Goal: Communication & Community: Participate in discussion

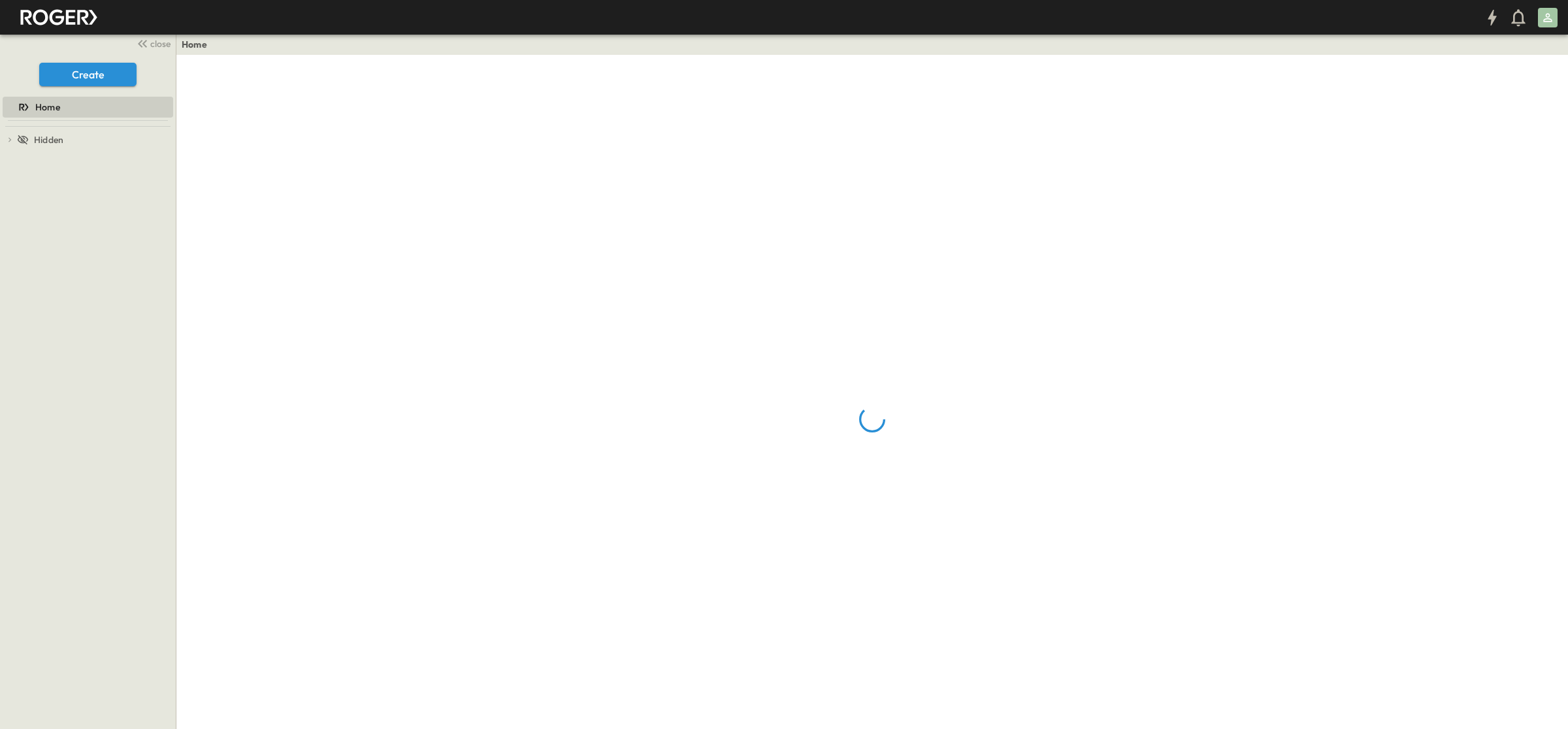
click at [147, 38] on icon "button" at bounding box center [142, 43] width 16 height 16
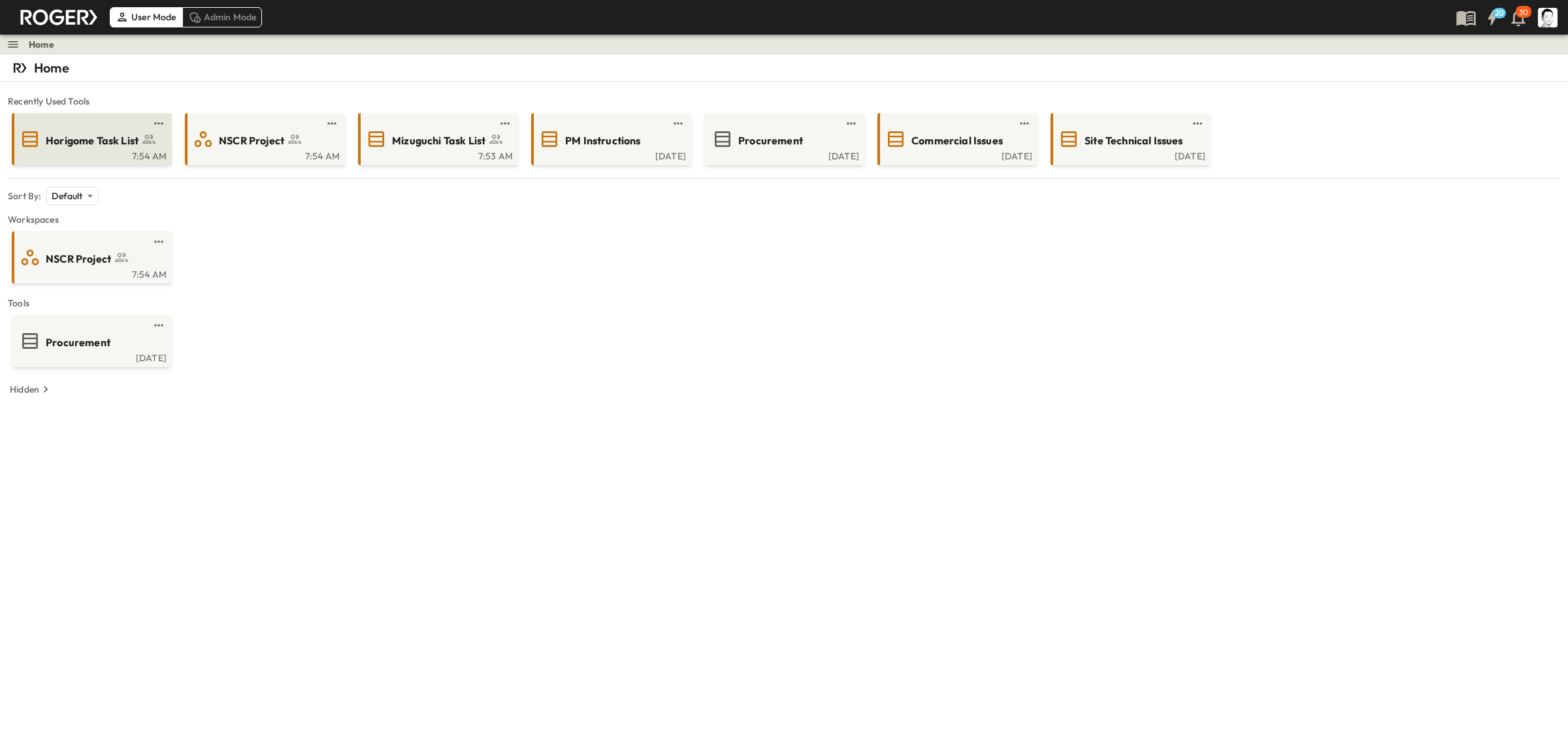
click at [115, 154] on div "7:54 AM" at bounding box center [90, 155] width 152 height 10
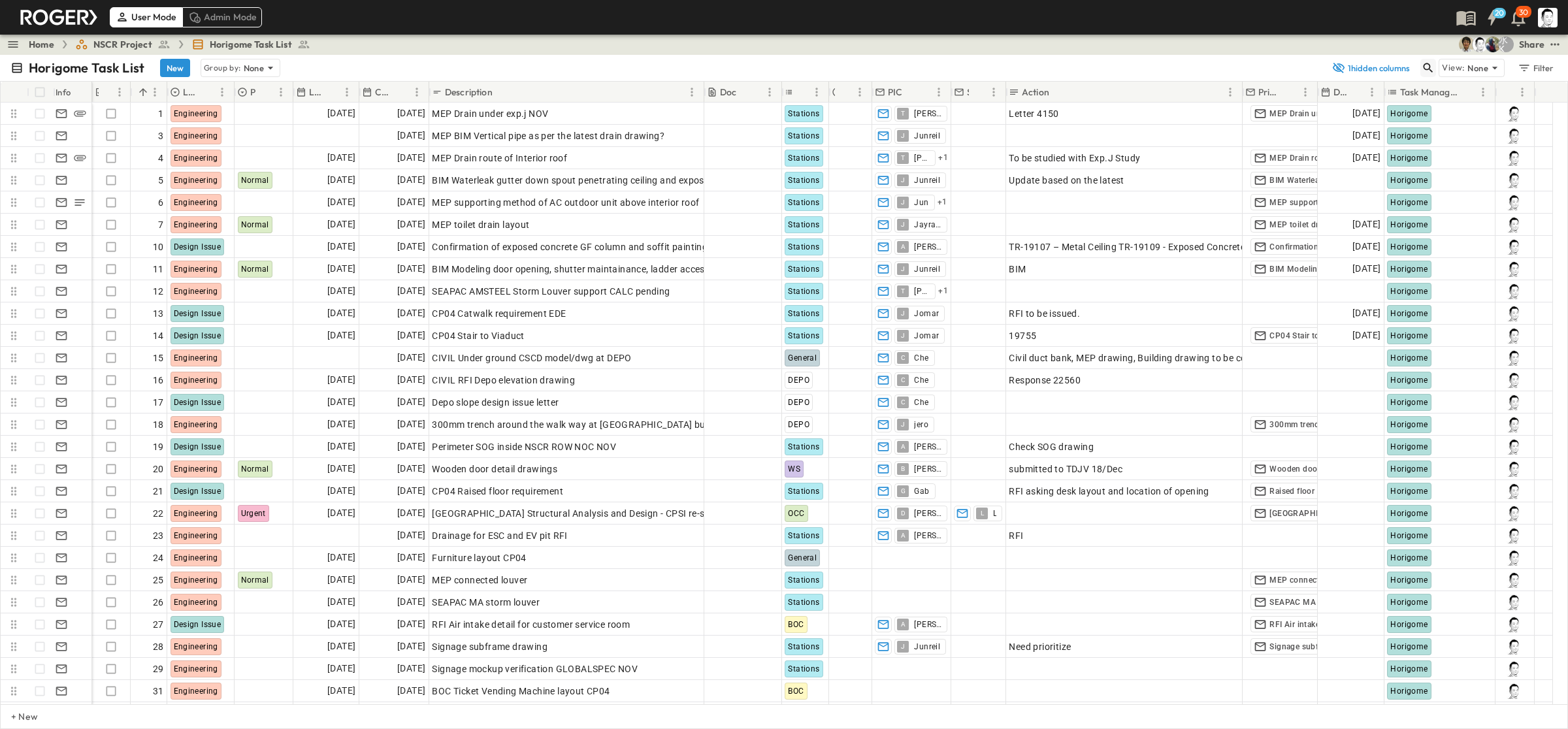
click at [1431, 59] on button "button" at bounding box center [1428, 68] width 16 height 18
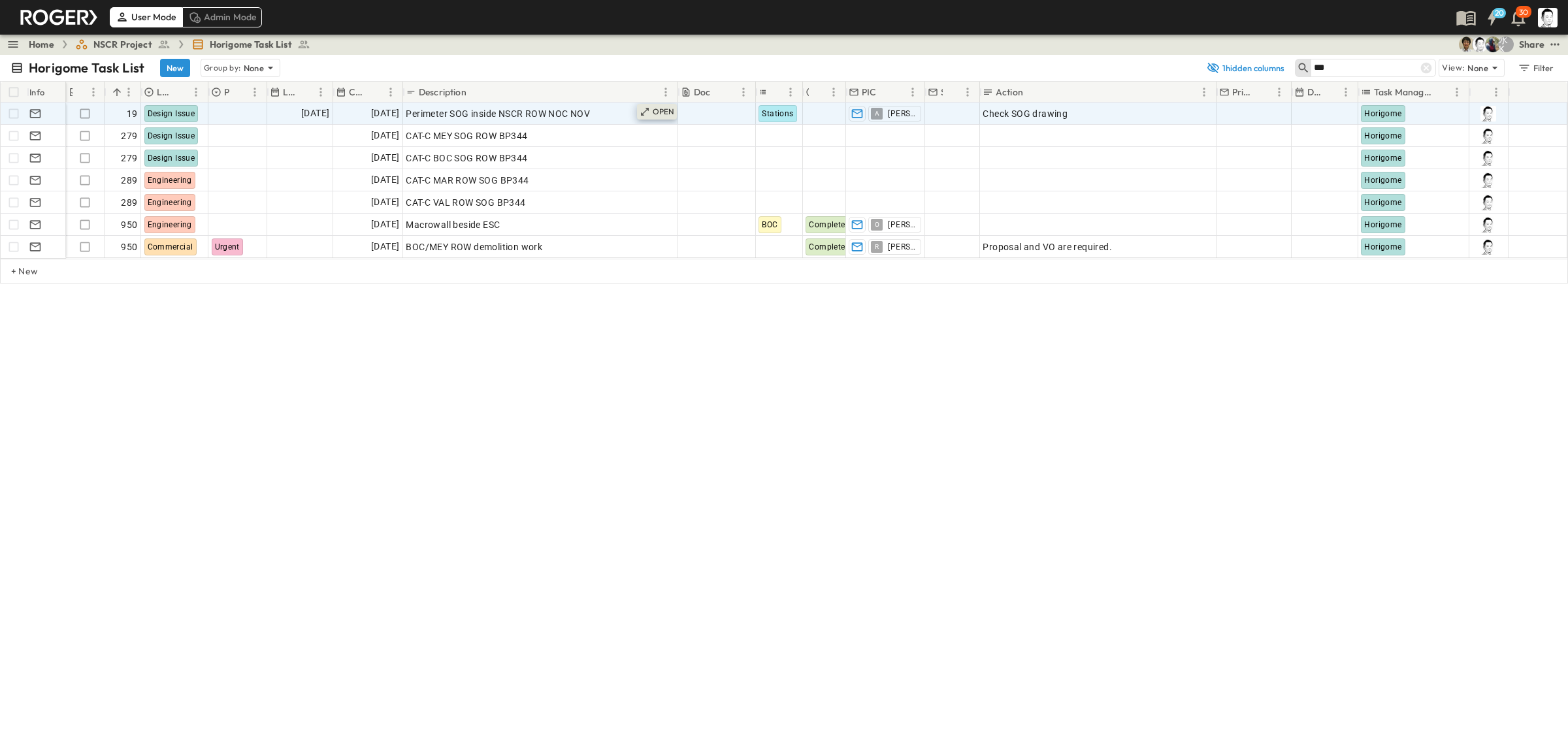
type input "***"
click at [667, 111] on p "OPEN" at bounding box center [663, 111] width 23 height 10
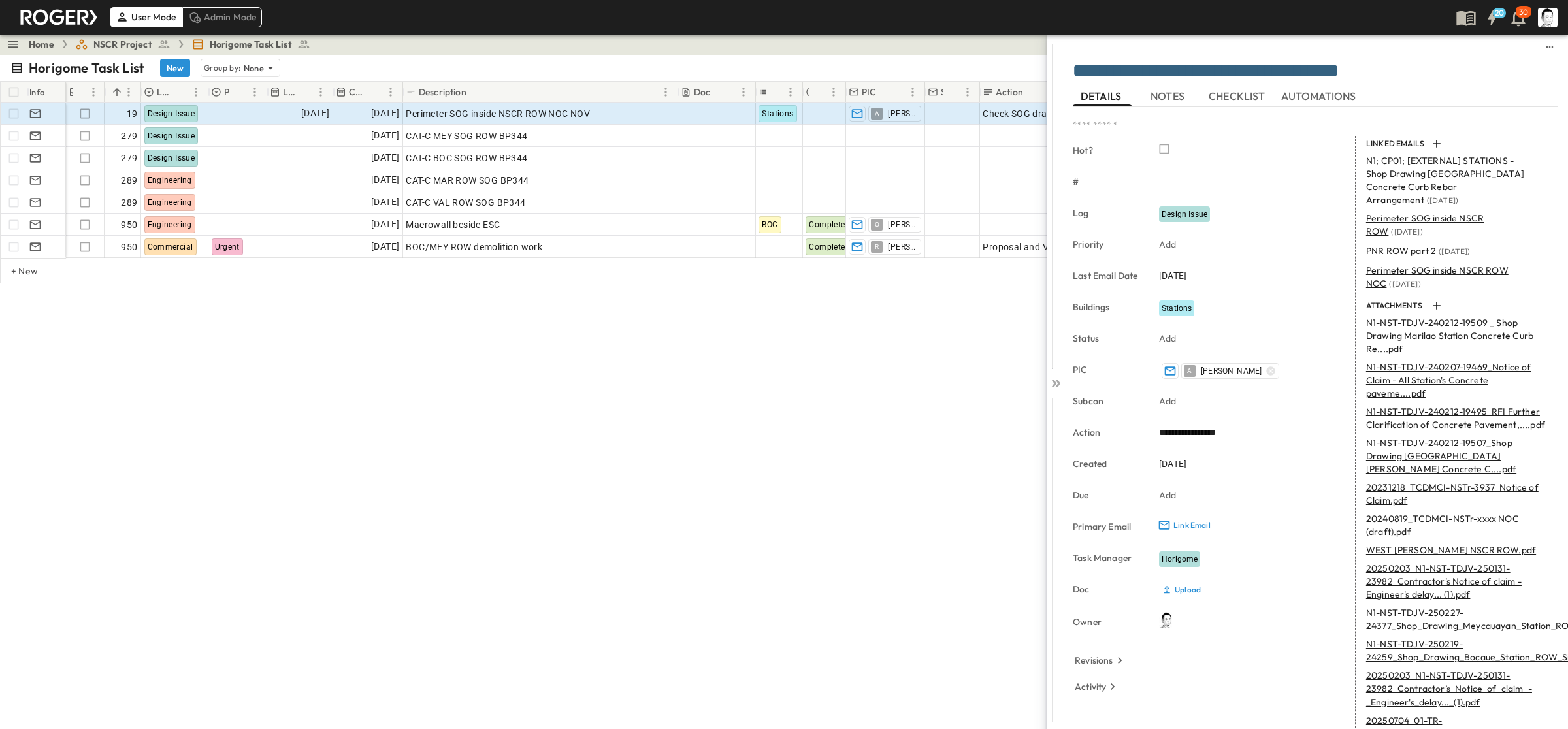
scroll to position [82, 0]
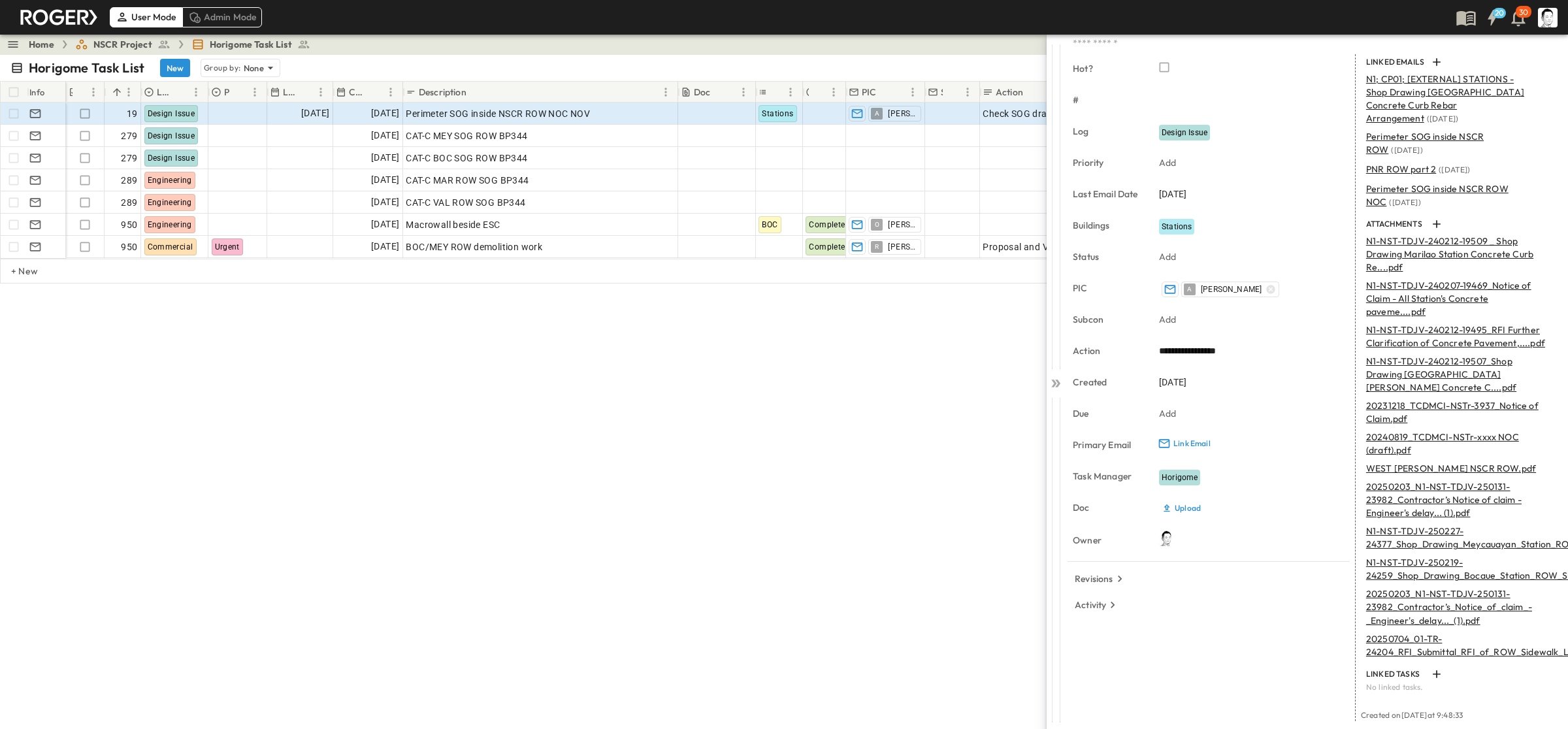
click at [1386, 650] on p "20250704_01-TR-24204_RFI_Submittal_RFI_of_ROW_Sidewalk_Layout....pdf" at bounding box center [1491, 645] width 252 height 26
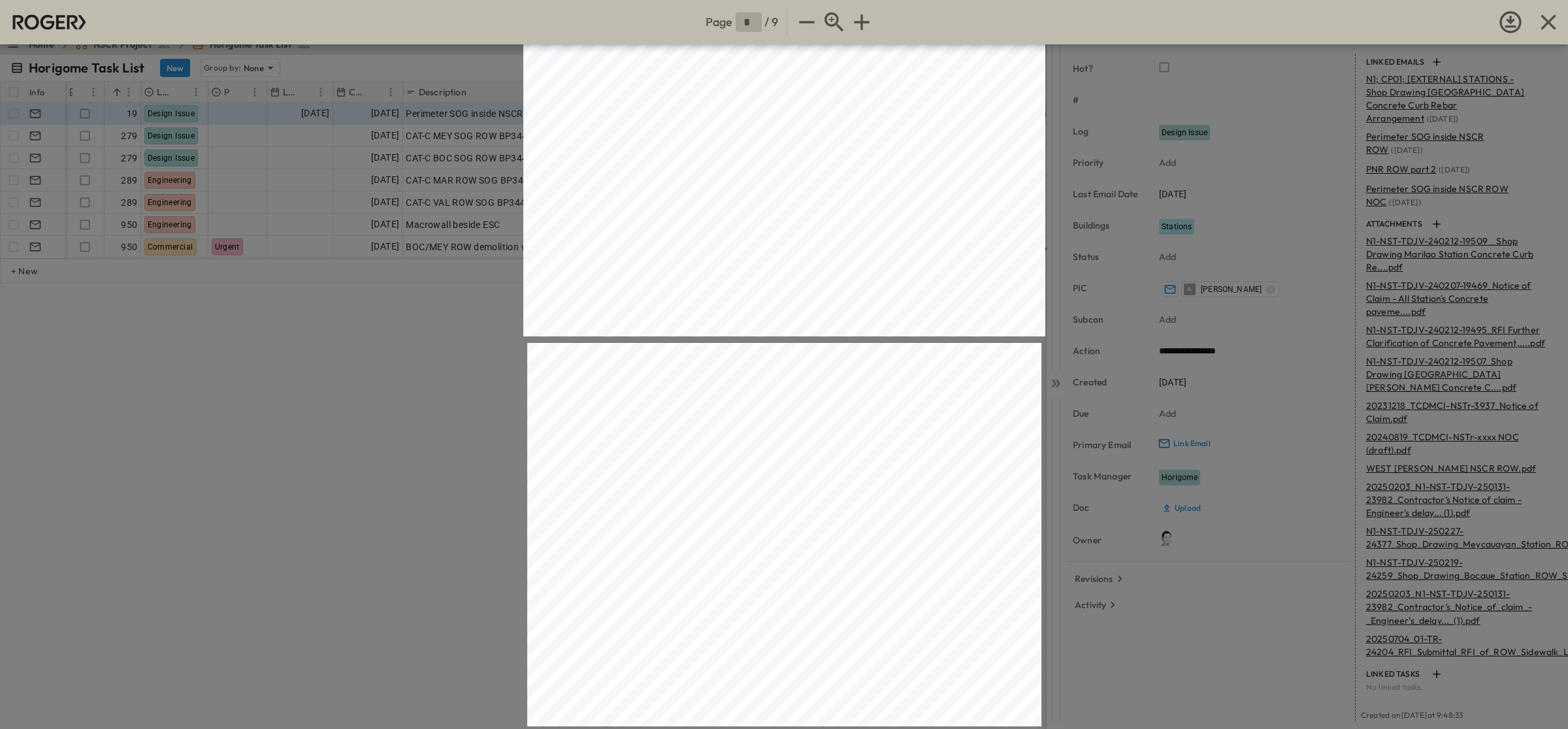
scroll to position [517, 0]
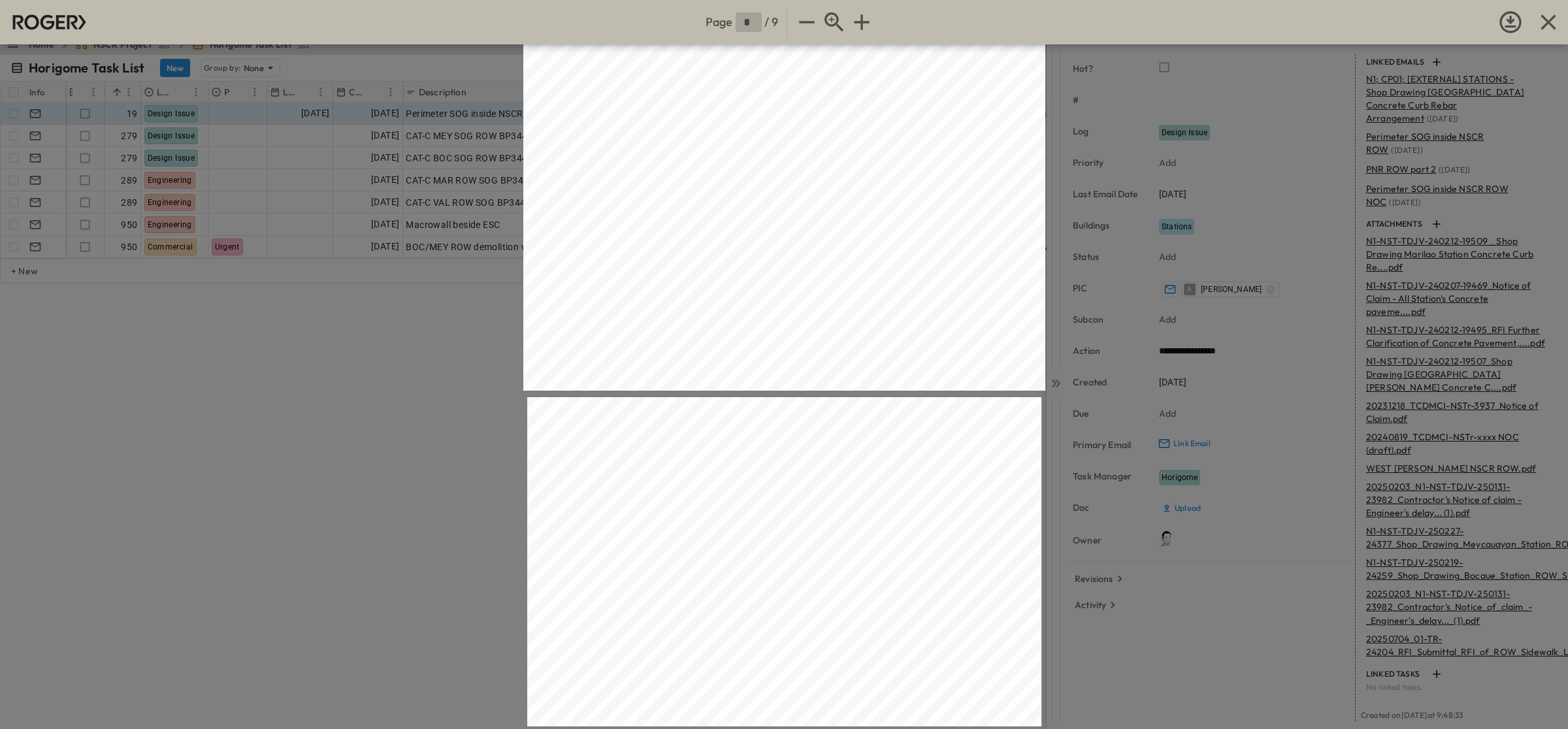
type input "*"
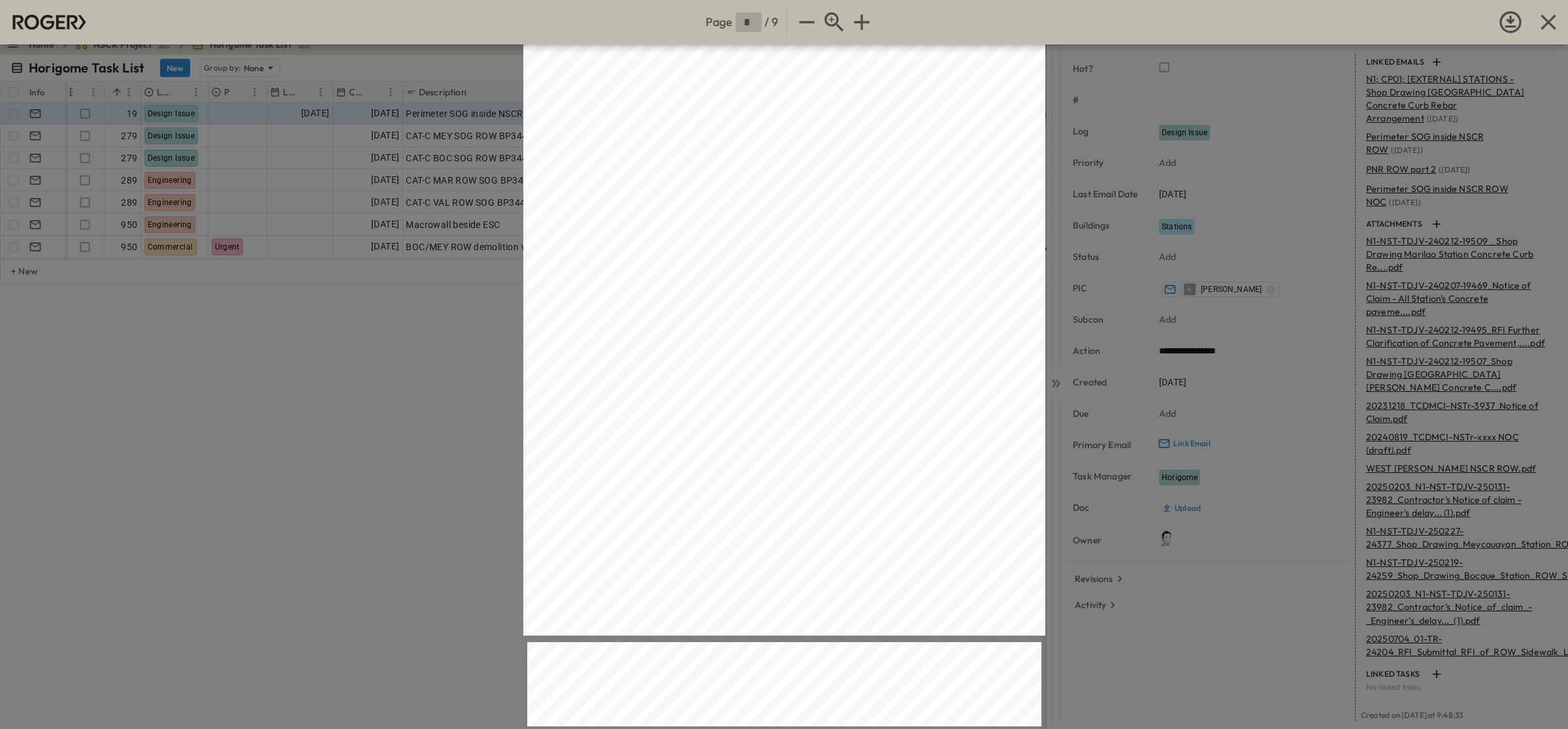
scroll to position [82, 0]
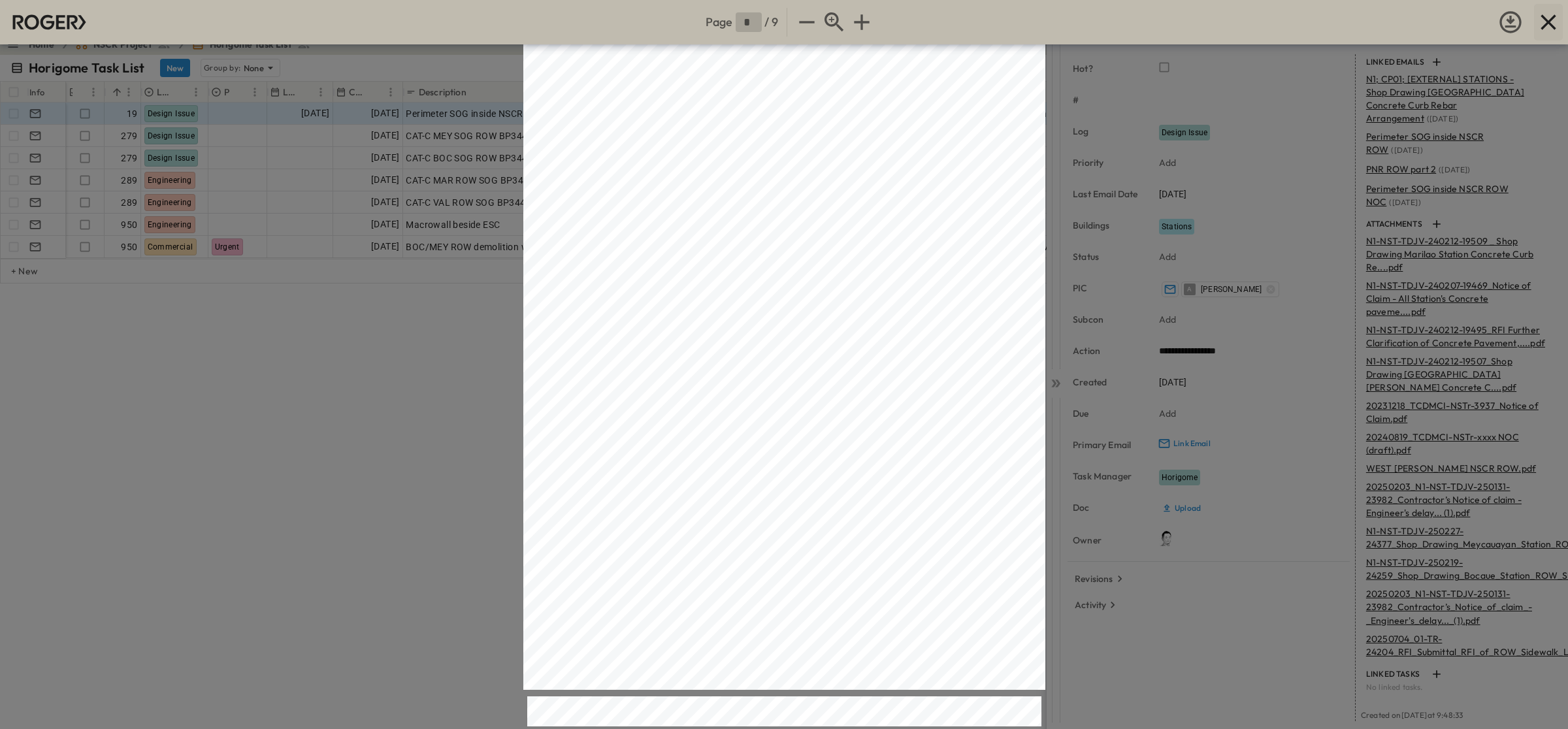
click at [1553, 27] on icon "button" at bounding box center [1548, 22] width 15 height 15
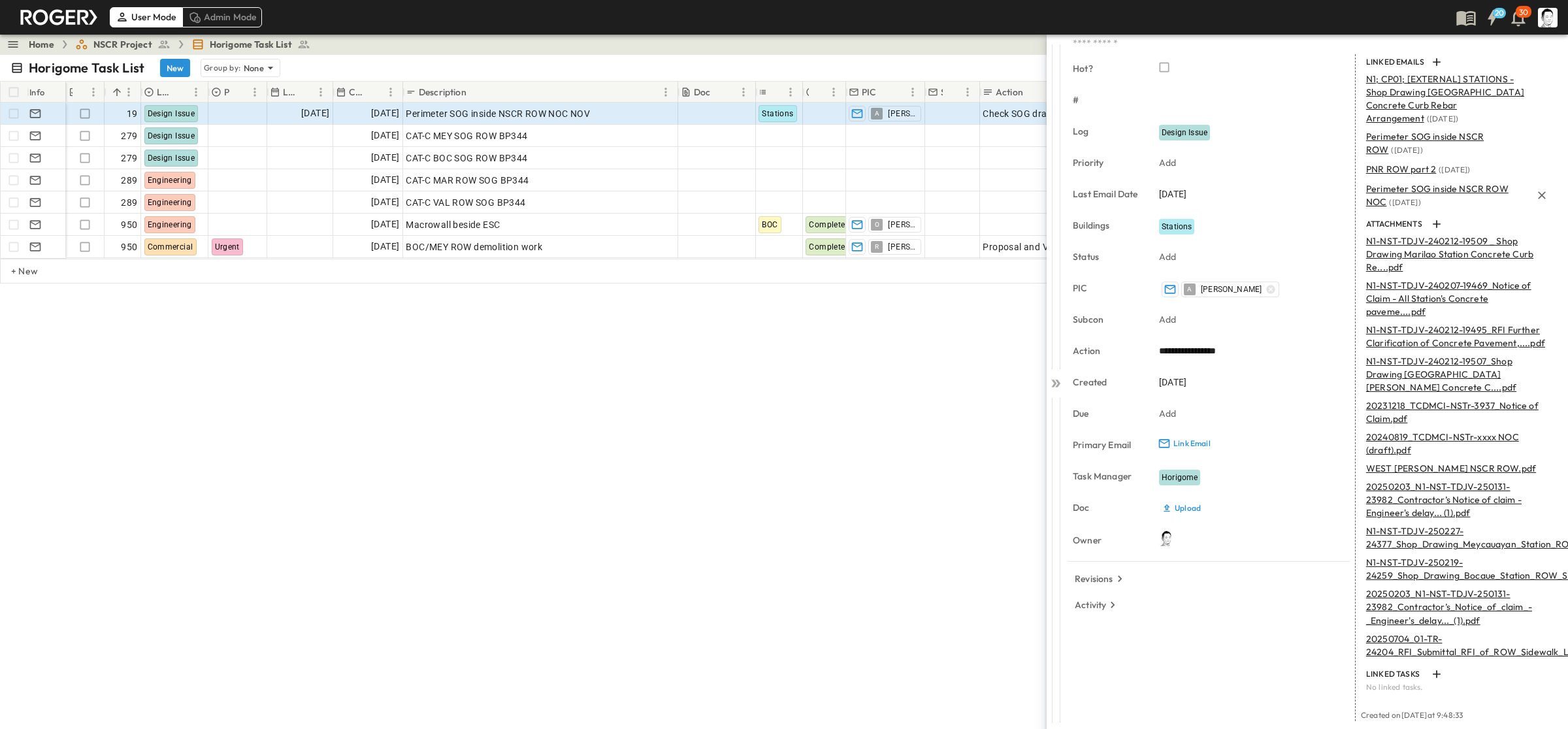
click at [1389, 187] on span "Perimeter SOG inside NSCR ROW NOC" at bounding box center [1437, 196] width 142 height 25
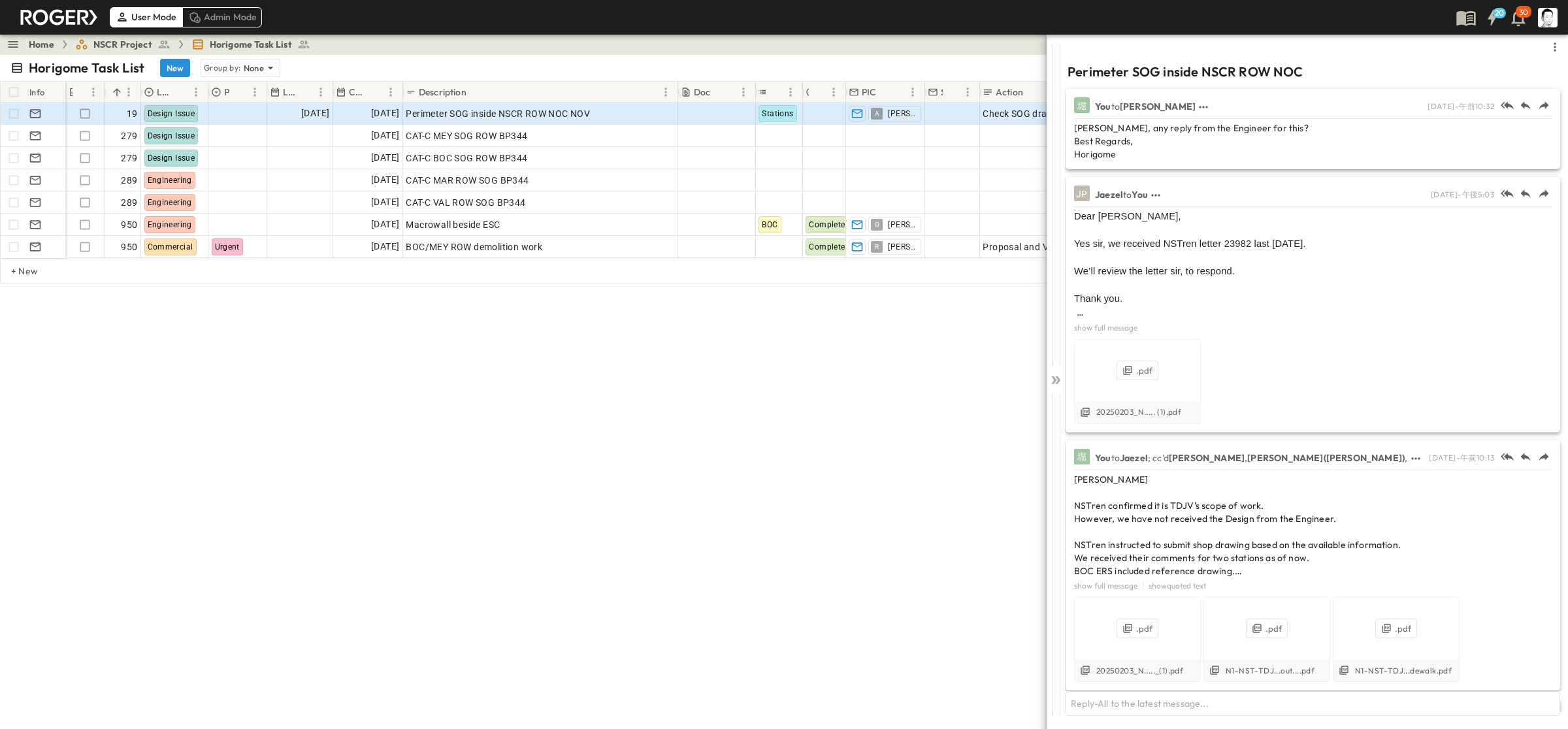
scroll to position [401, 0]
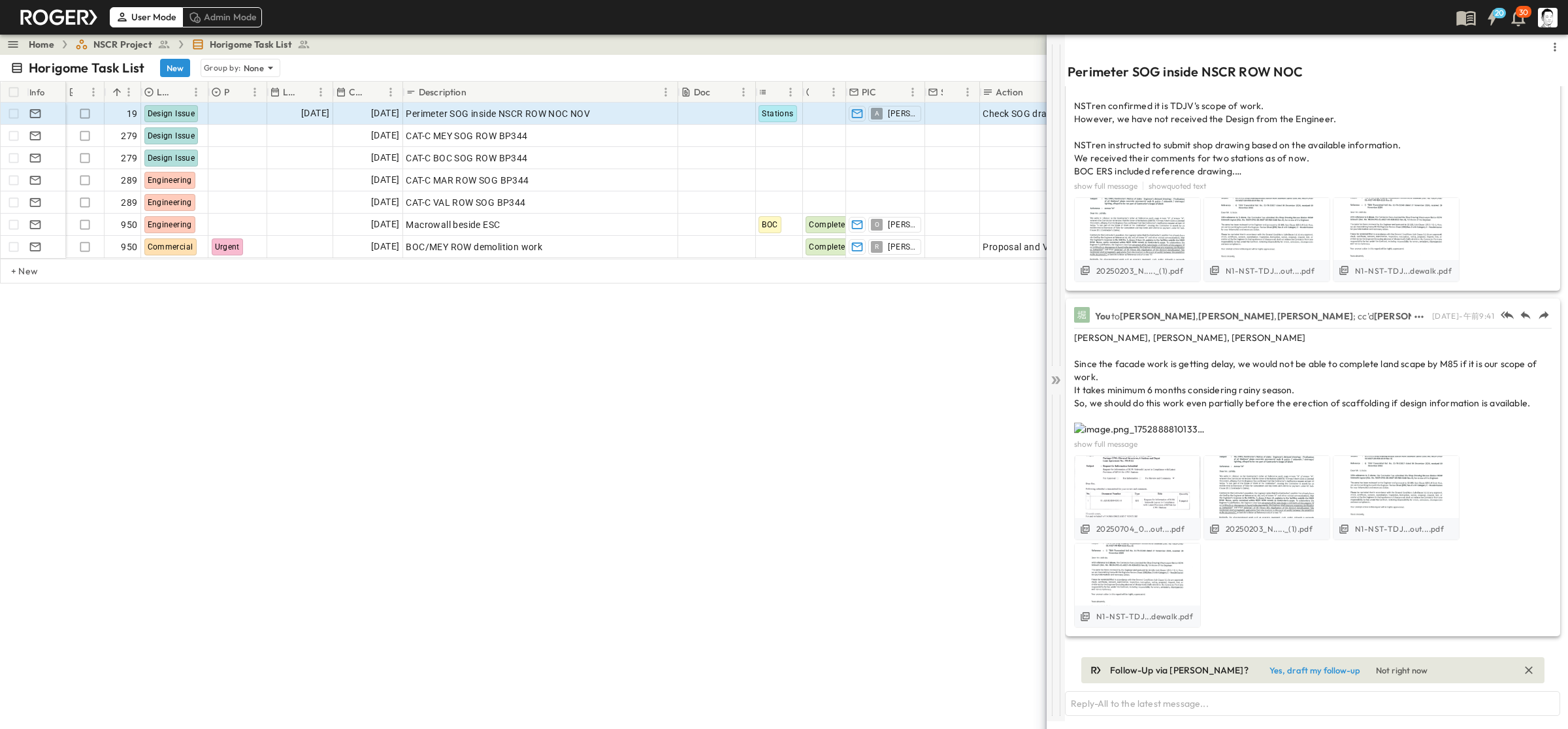
click at [1050, 380] on icon at bounding box center [1055, 380] width 13 height 13
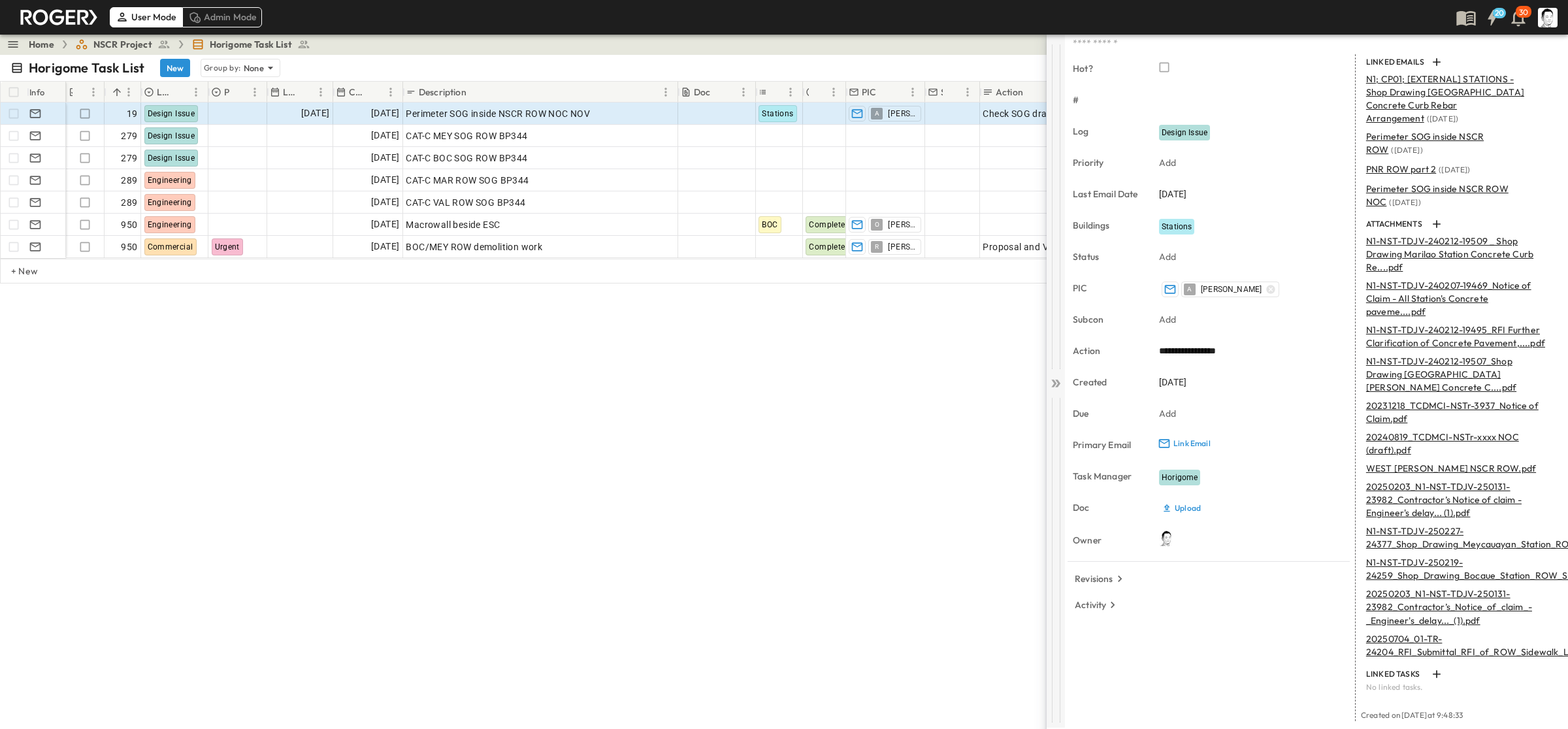
click at [1050, 382] on icon at bounding box center [1055, 384] width 13 height 13
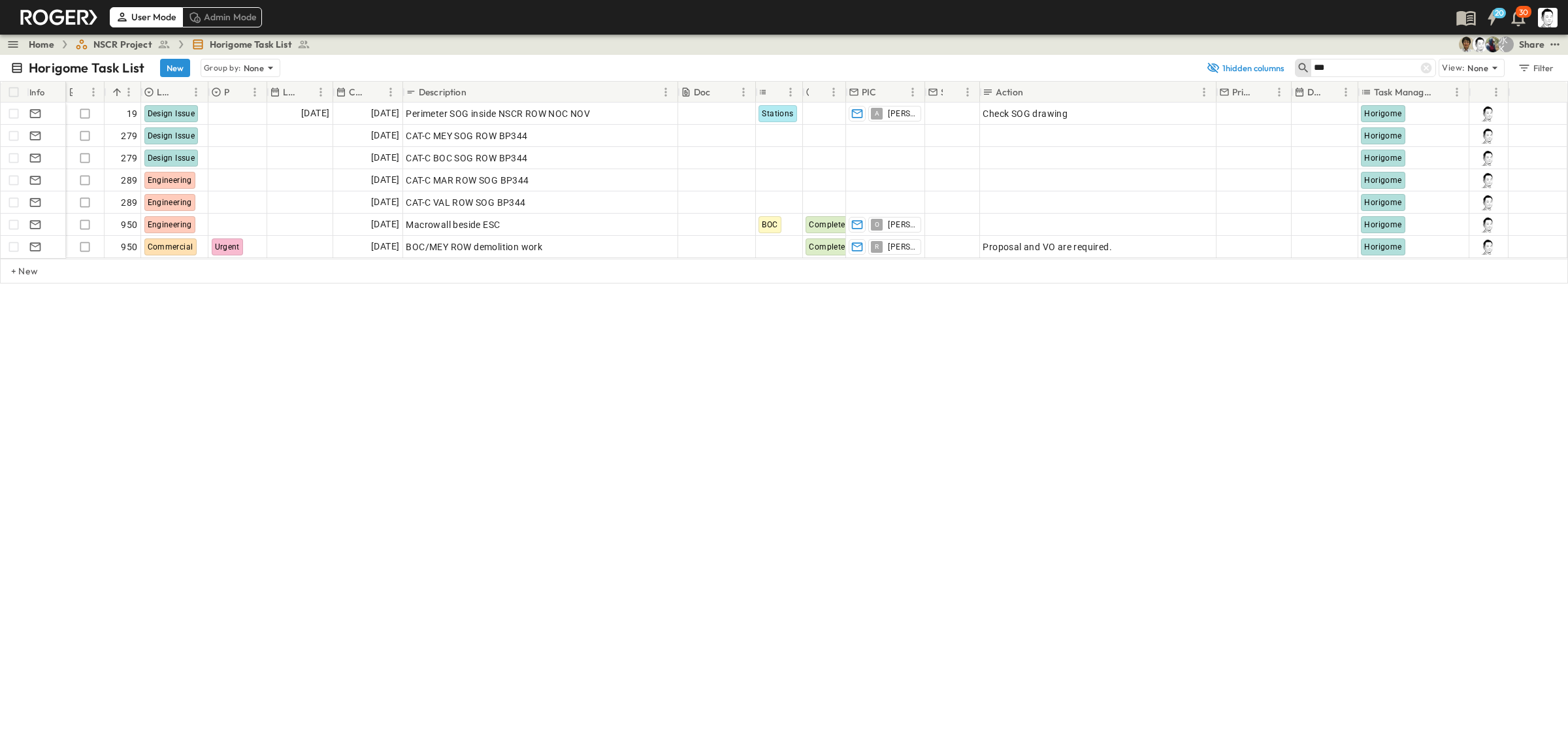
click at [1343, 65] on input "***" at bounding box center [1359, 68] width 91 height 19
type input "*"
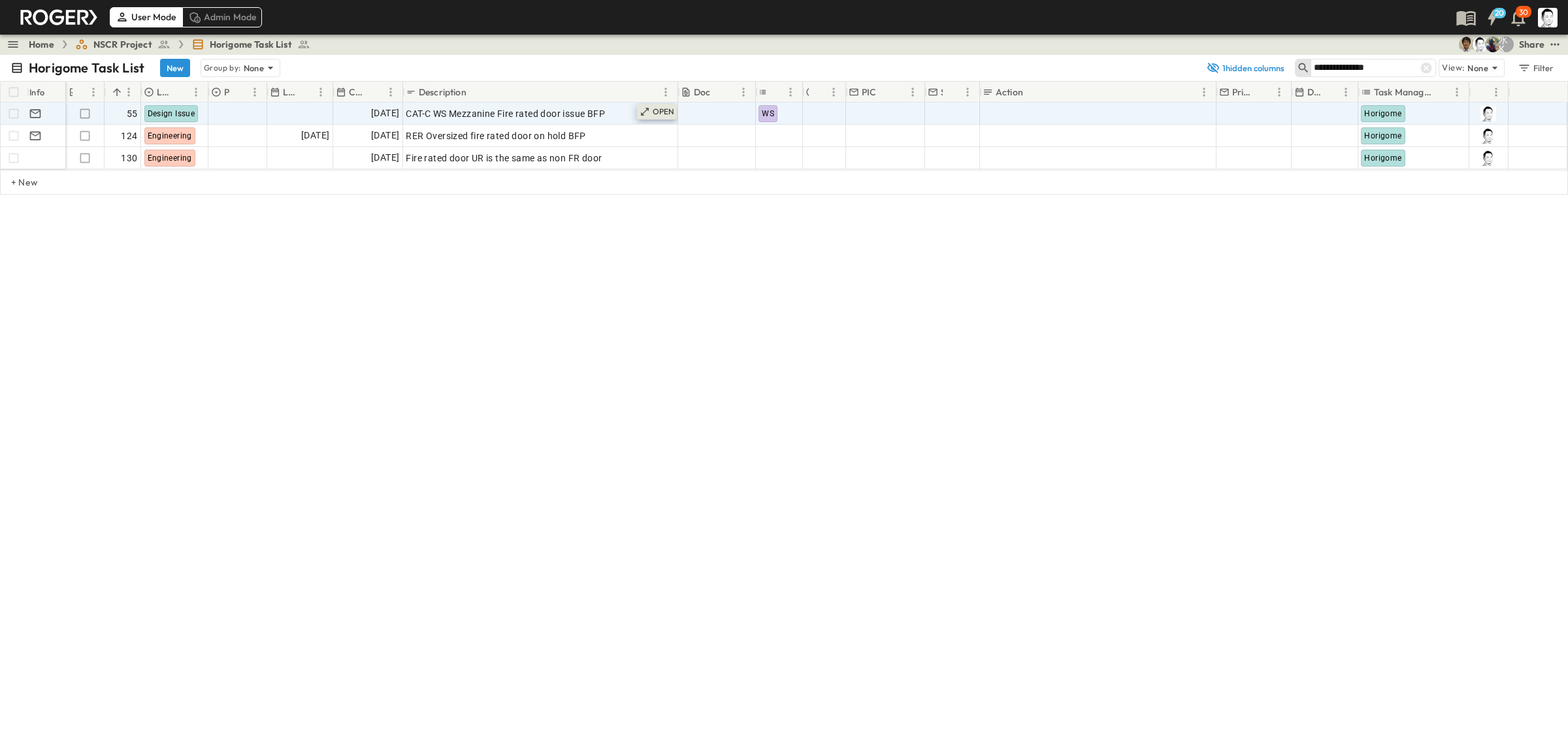
type input "**********"
click at [649, 109] on icon at bounding box center [645, 111] width 10 height 10
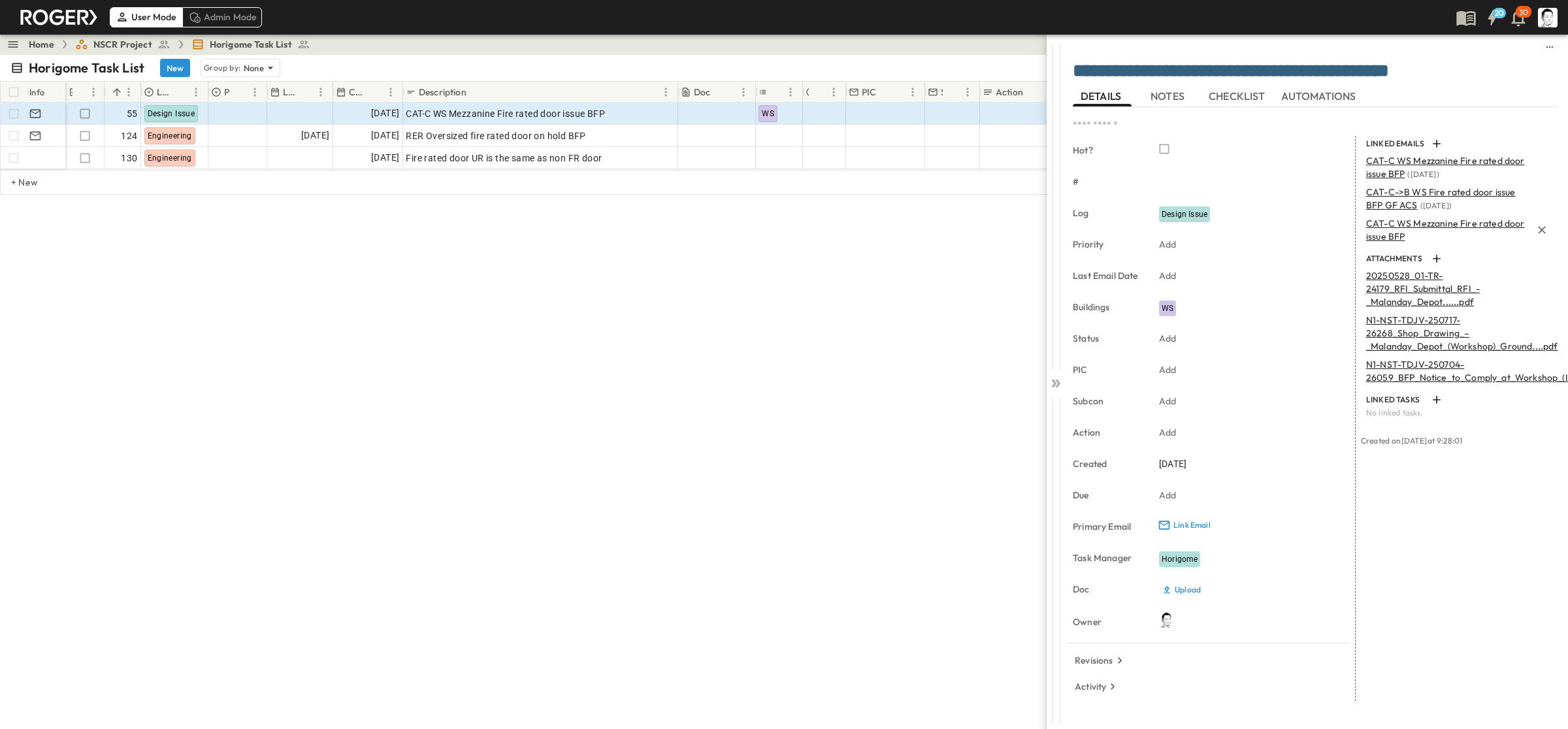
click at [1383, 234] on span "CAT-C WS Mezzanine Fire rated door issue BFP" at bounding box center [1445, 230] width 159 height 25
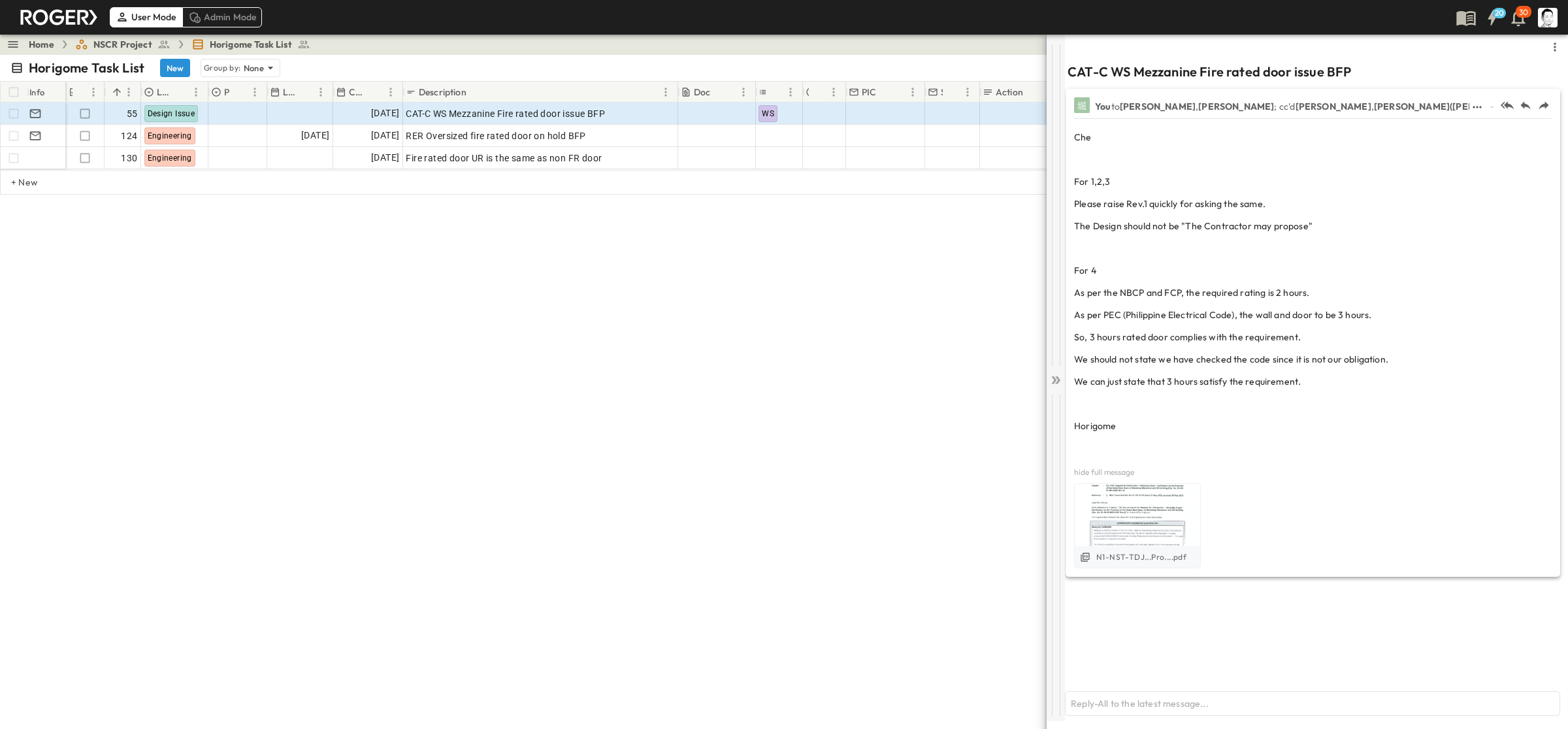
click at [1052, 369] on div at bounding box center [1055, 378] width 18 height 687
